Goal: Task Accomplishment & Management: Manage account settings

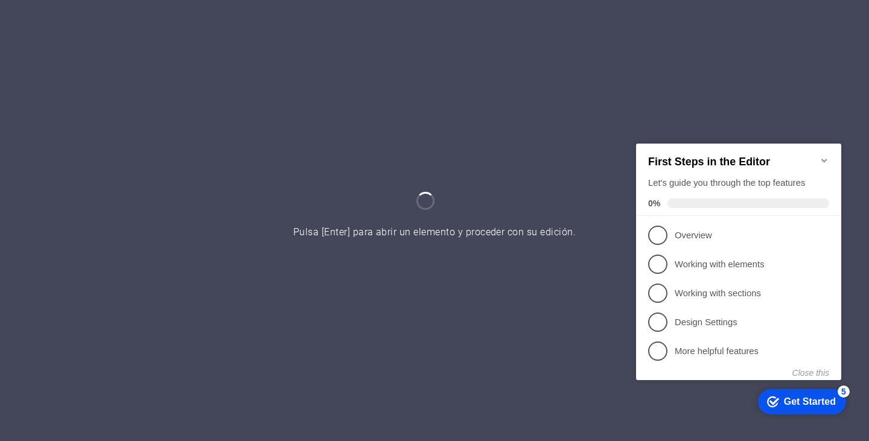
click at [827, 155] on icon "Minimize checklist" at bounding box center [825, 160] width 10 height 10
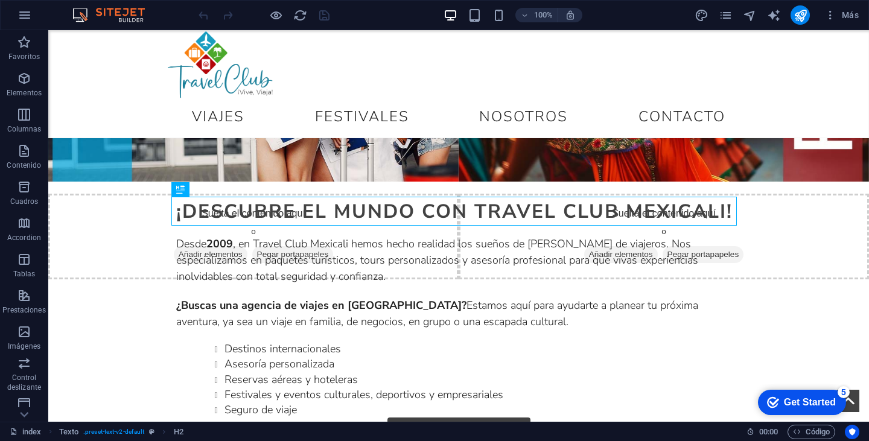
scroll to position [152, 0]
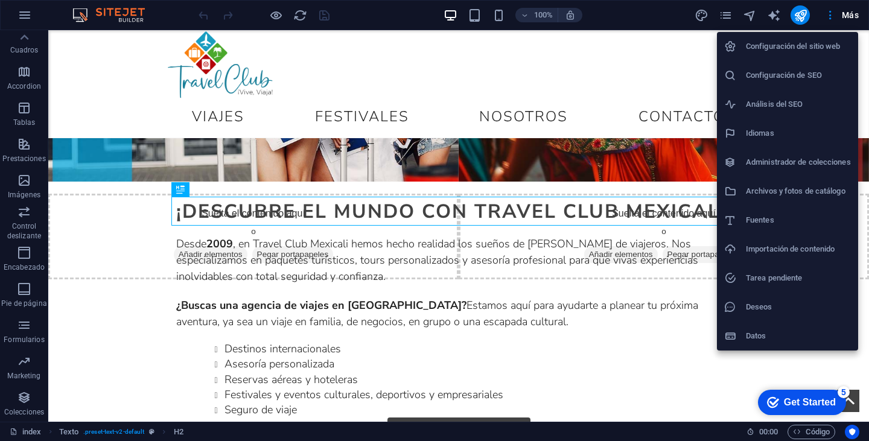
click at [814, 42] on h6 "Configuración del sitio web" at bounding box center [798, 46] width 105 height 14
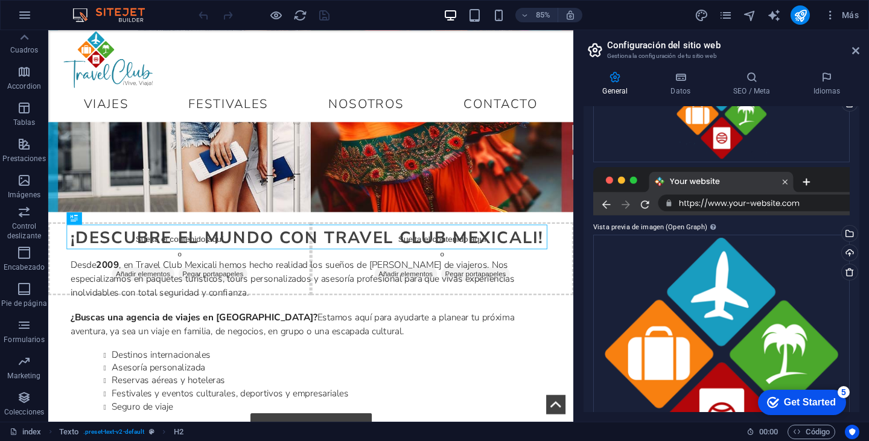
scroll to position [0, 0]
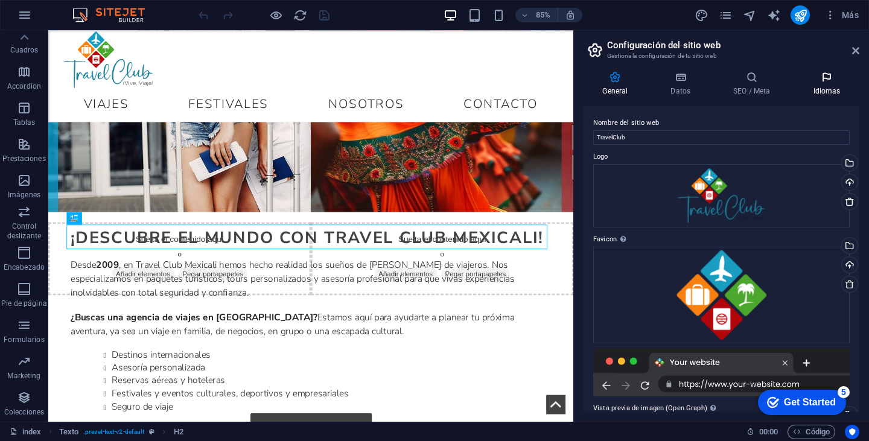
click at [823, 75] on icon at bounding box center [827, 77] width 65 height 12
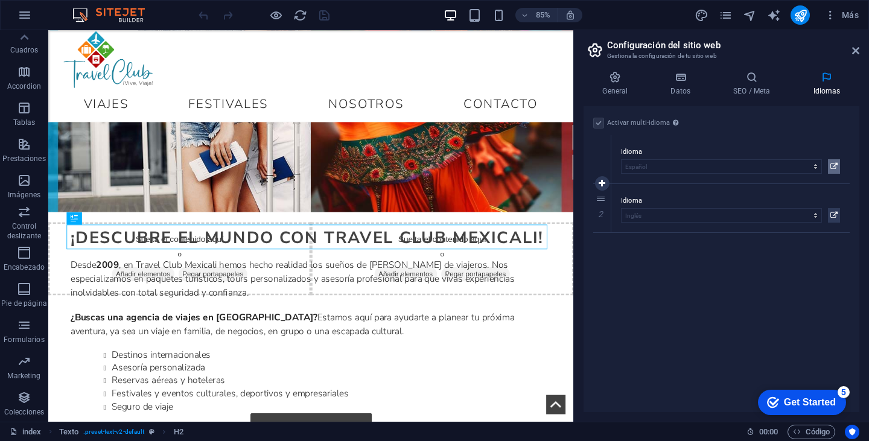
click at [833, 171] on icon at bounding box center [834, 166] width 7 height 14
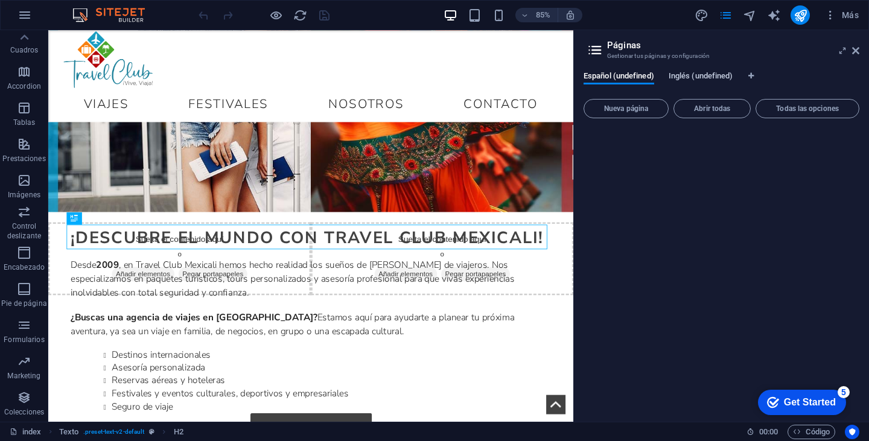
click at [693, 73] on span "Inglés (undefined)" at bounding box center [701, 77] width 65 height 17
click at [632, 77] on span "Español (undefined)" at bounding box center [619, 77] width 71 height 17
click at [680, 80] on span "Inglés (undefined)" at bounding box center [701, 77] width 65 height 17
click at [717, 82] on span "Inglés (undefined)" at bounding box center [701, 77] width 65 height 17
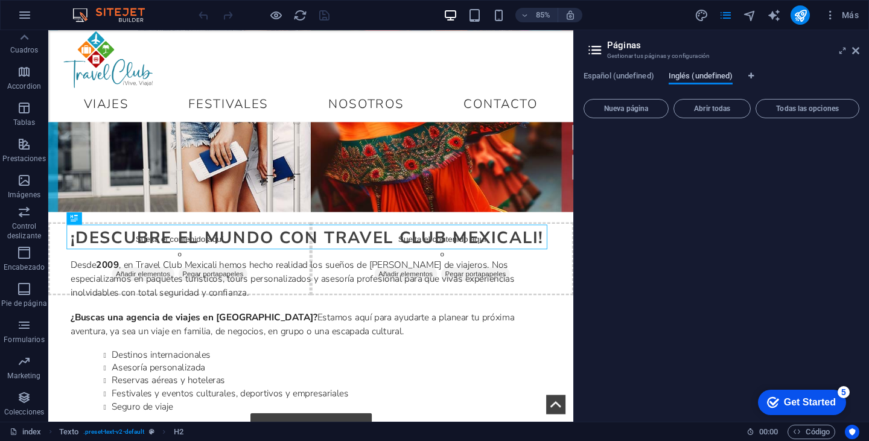
click at [717, 82] on span "Inglés (undefined)" at bounding box center [701, 77] width 65 height 17
click at [828, 110] on span "Todas las opciones" at bounding box center [807, 108] width 93 height 7
click at [807, 107] on span "Todas las opciones" at bounding box center [807, 108] width 93 height 7
click at [843, 54] on icon at bounding box center [843, 51] width 0 height 10
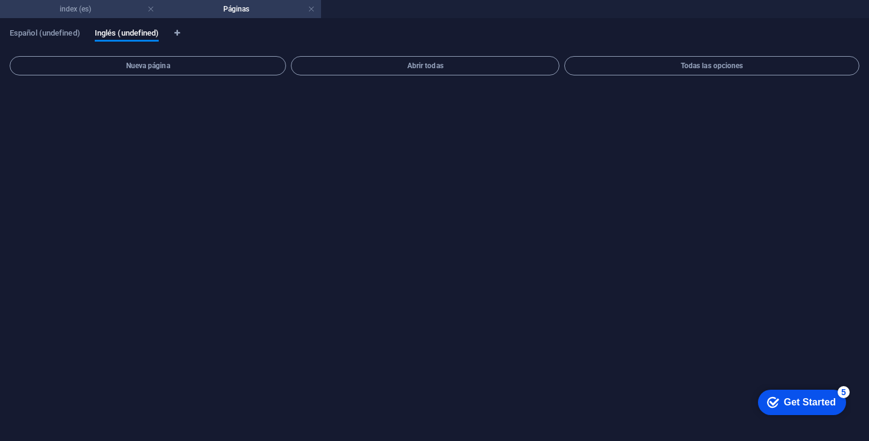
click at [119, 10] on h4 "index (es)" at bounding box center [80, 8] width 161 height 13
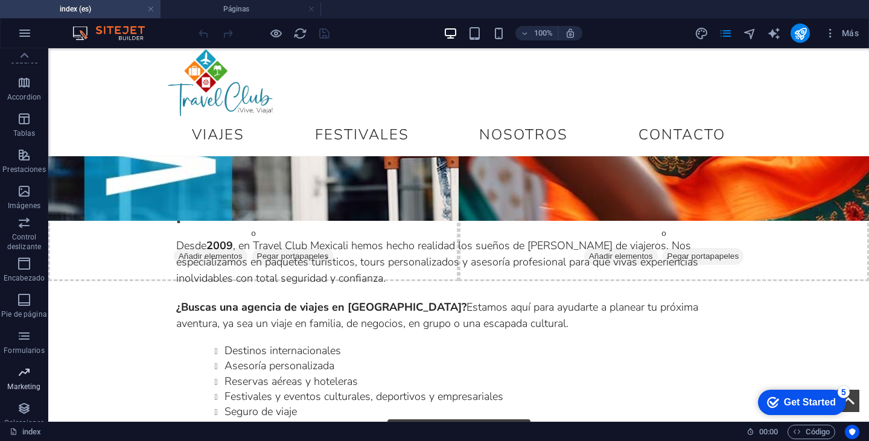
scroll to position [170, 0]
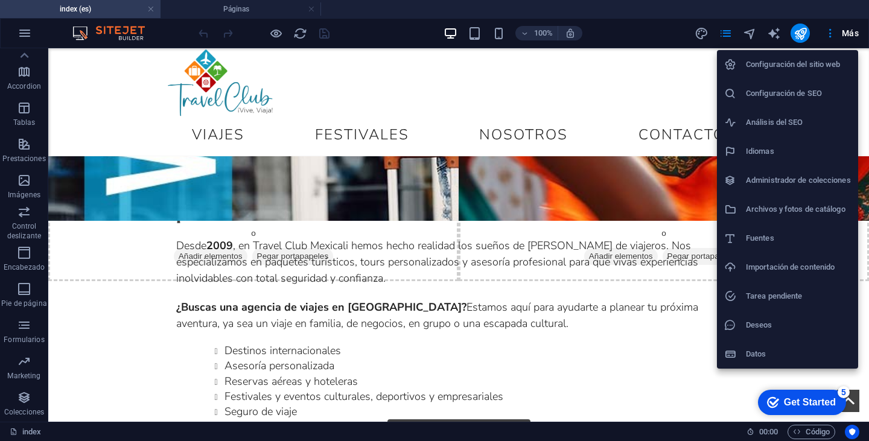
click at [806, 60] on h6 "Configuración del sitio web" at bounding box center [798, 64] width 105 height 14
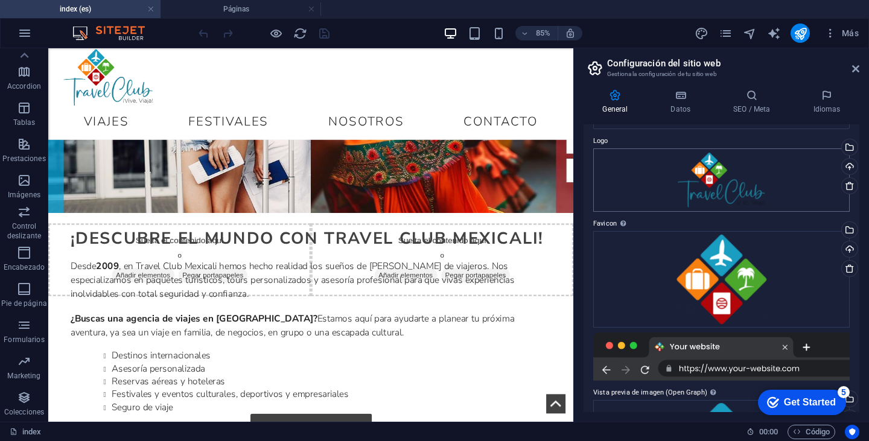
scroll to position [0, 0]
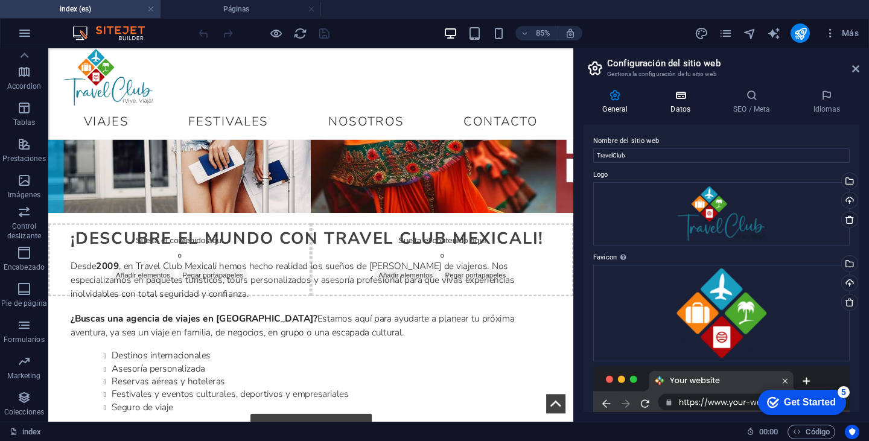
click at [690, 106] on h4 "Datos" at bounding box center [683, 101] width 63 height 25
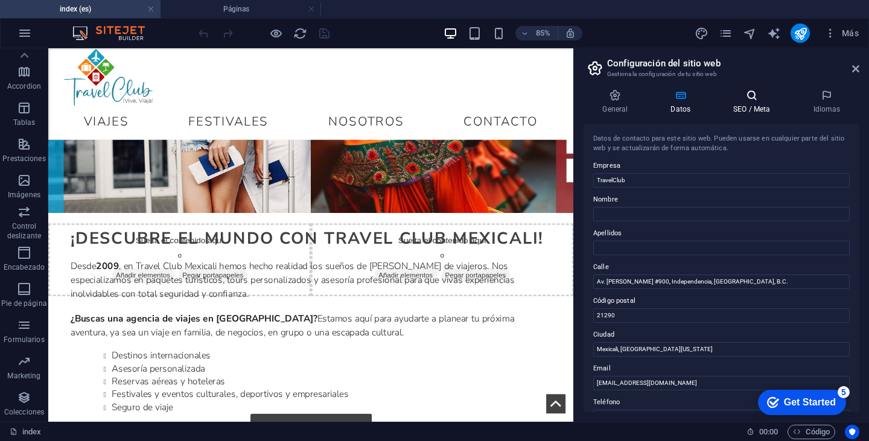
click at [732, 98] on icon at bounding box center [752, 95] width 75 height 12
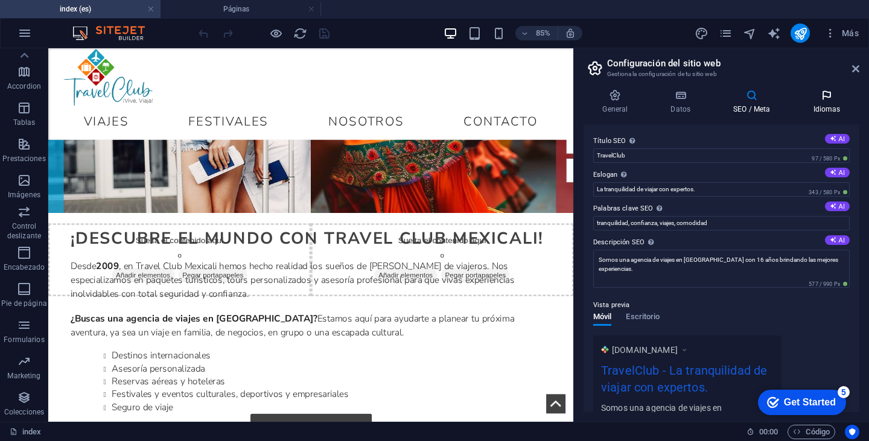
click at [825, 95] on icon at bounding box center [827, 95] width 65 height 12
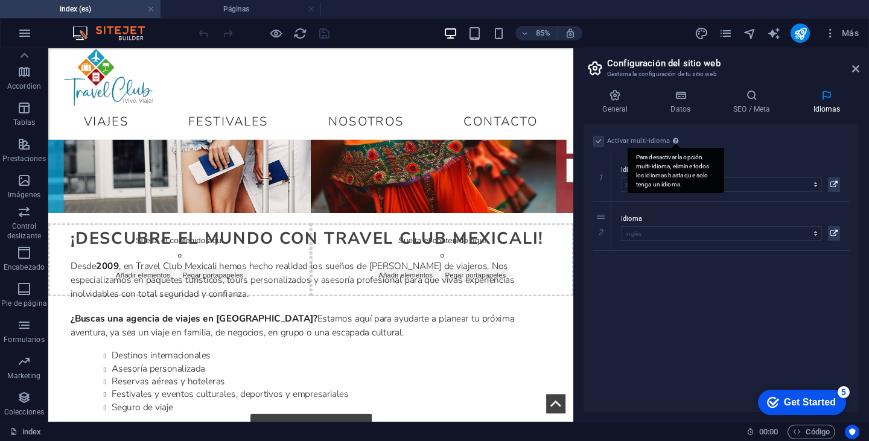
click at [678, 148] on div "Para desactivar la opción multi-idioma, elimine todos los idiomas hasta que sol…" at bounding box center [676, 170] width 97 height 45
click at [834, 93] on icon at bounding box center [827, 95] width 65 height 12
click at [857, 65] on icon at bounding box center [856, 69] width 7 height 10
